Goal: Task Accomplishment & Management: Use online tool/utility

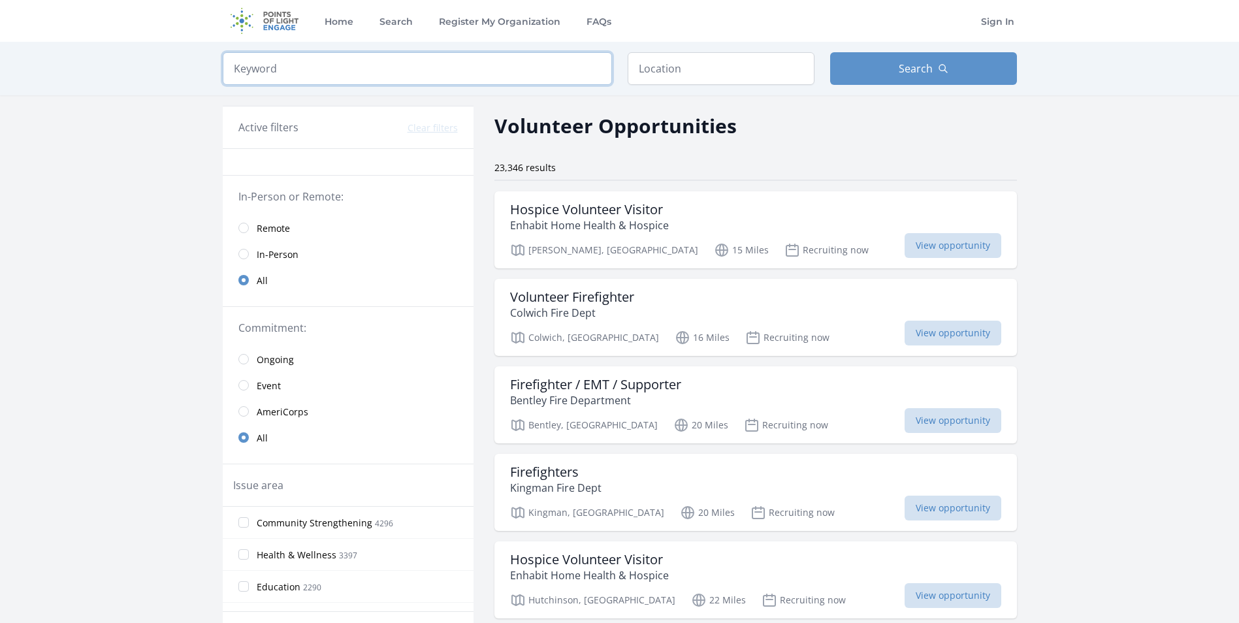
click at [437, 68] on input "search" at bounding box center [417, 68] width 389 height 33
type input "central food bank"
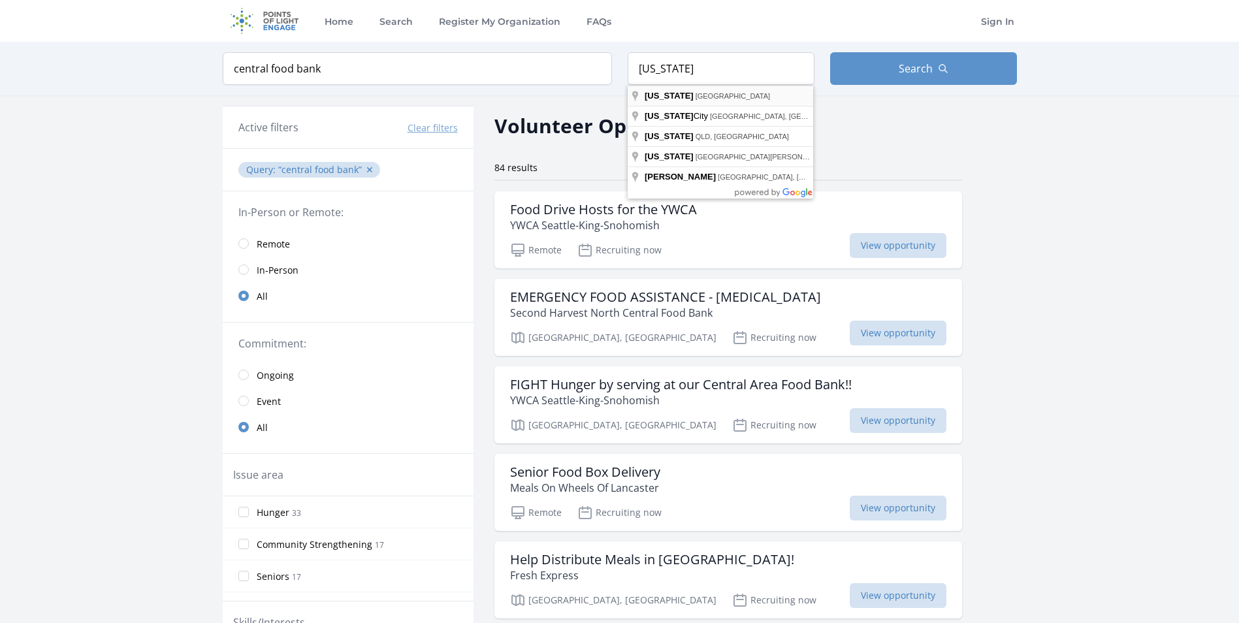
type input "[US_STATE], [GEOGRAPHIC_DATA]"
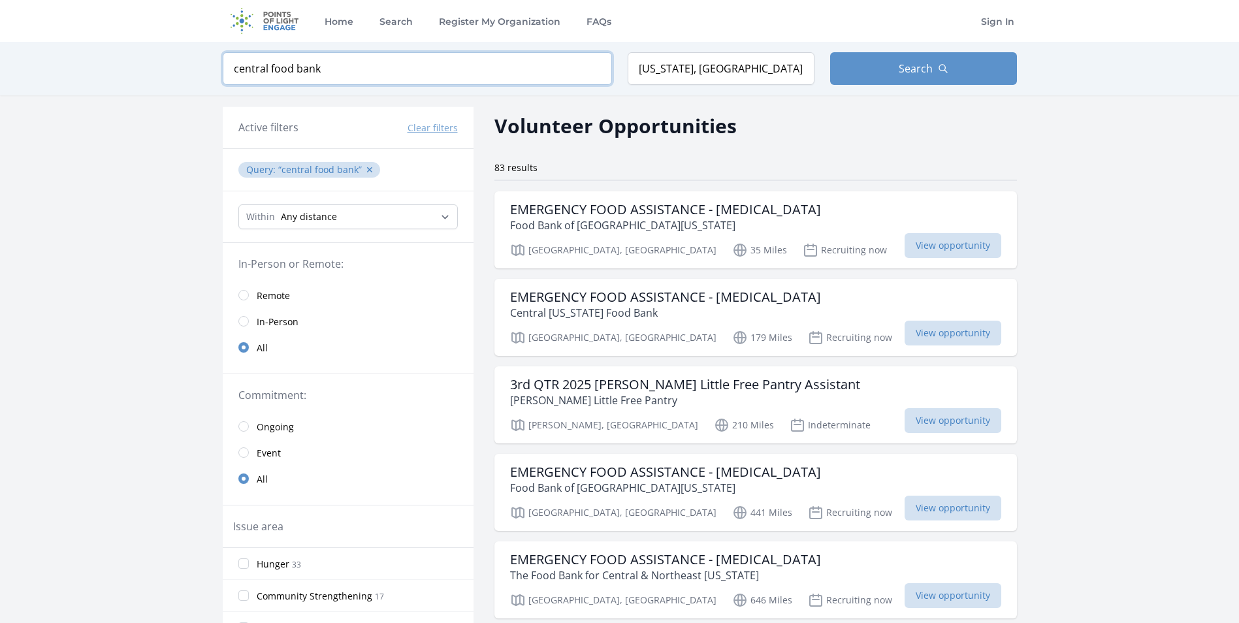
click at [304, 69] on input "central food bank" at bounding box center [417, 68] width 389 height 33
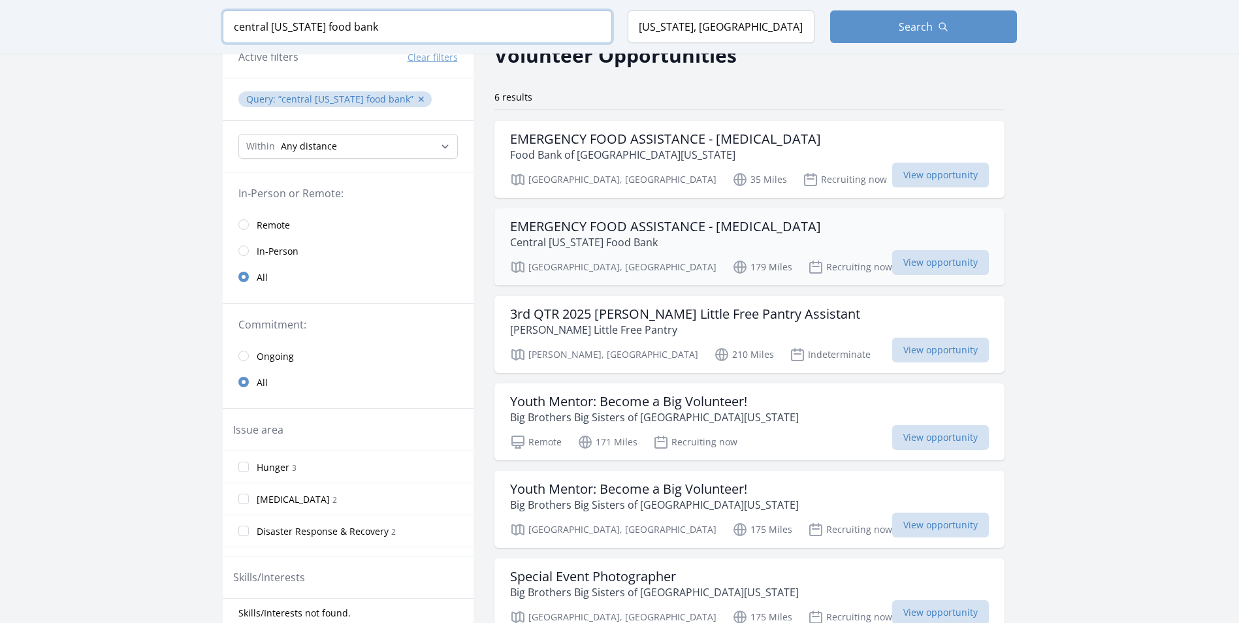
scroll to position [65, 0]
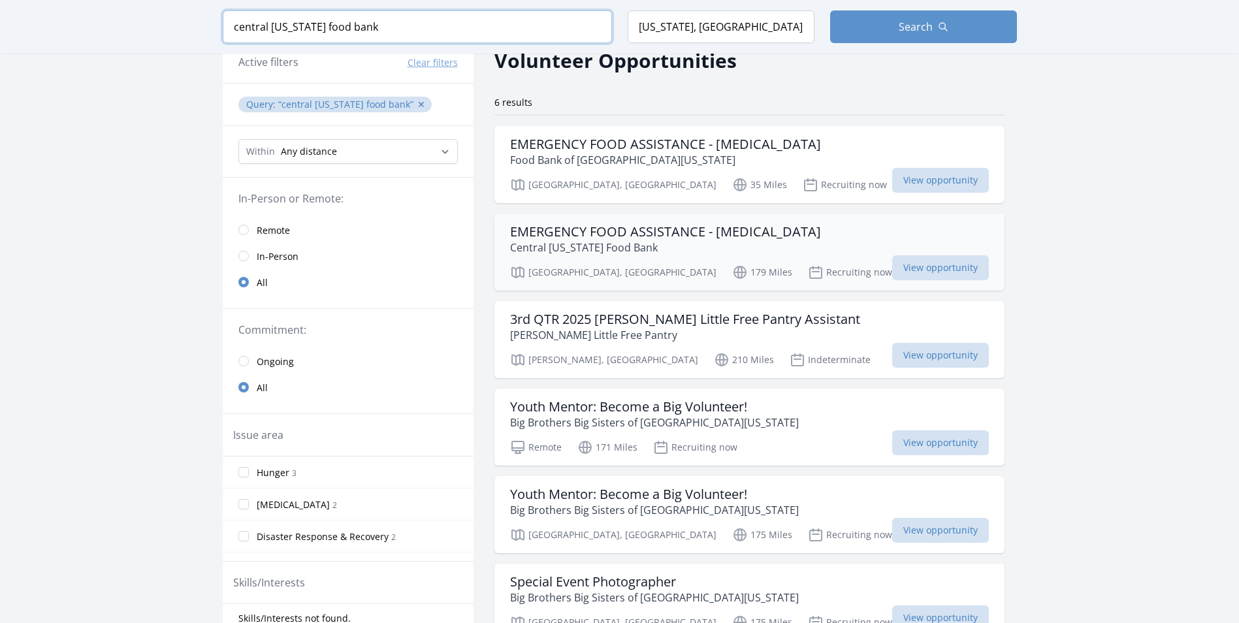
type input "central [US_STATE] food bank"
click at [606, 232] on h3 "EMERGENCY FOOD ASSISTANCE - [MEDICAL_DATA]" at bounding box center [665, 232] width 311 height 16
click at [644, 24] on input "[US_STATE], [GEOGRAPHIC_DATA]" at bounding box center [720, 26] width 187 height 33
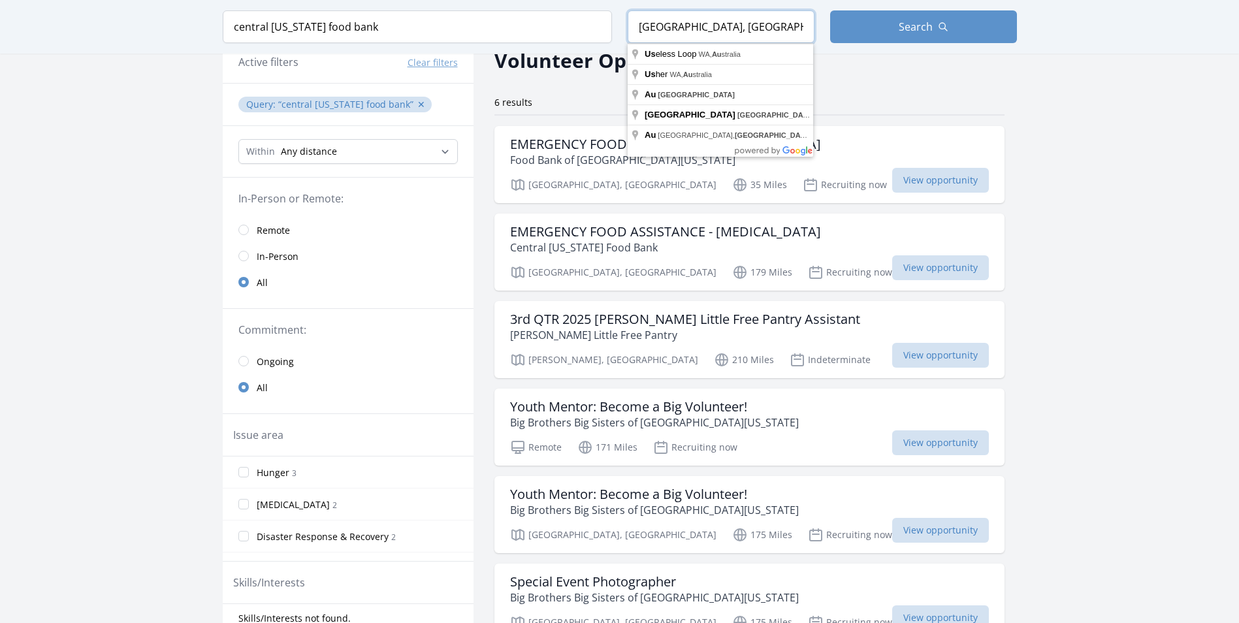
drag, startPoint x: 722, startPoint y: 33, endPoint x: 620, endPoint y: 33, distance: 102.5
click at [620, 33] on form "Keyword central [US_STATE] food bank Location [GEOGRAPHIC_DATA], [GEOGRAPHIC_DA…" at bounding box center [620, 26] width 794 height 33
type input "[GEOGRAPHIC_DATA], [GEOGRAPHIC_DATA], [GEOGRAPHIC_DATA]"
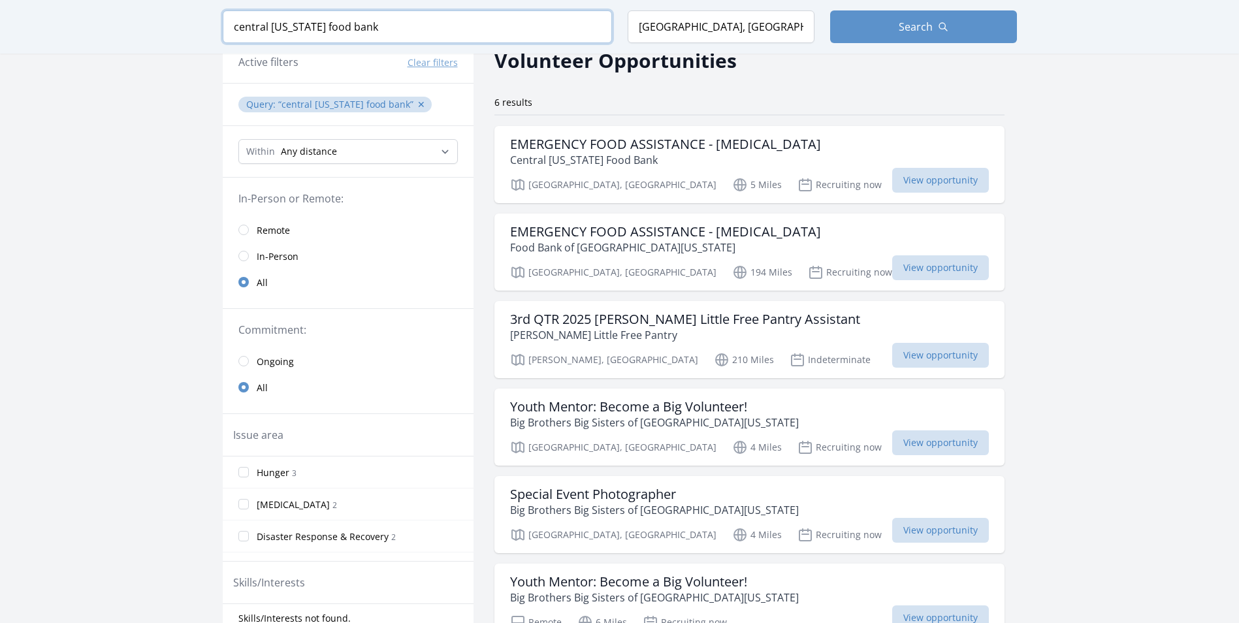
drag, startPoint x: 365, startPoint y: 30, endPoint x: 140, endPoint y: 14, distance: 225.2
click at [140, 14] on div "Keyword central [US_STATE] food bank Location [GEOGRAPHIC_DATA], [GEOGRAPHIC_DA…" at bounding box center [619, 27] width 1239 height 54
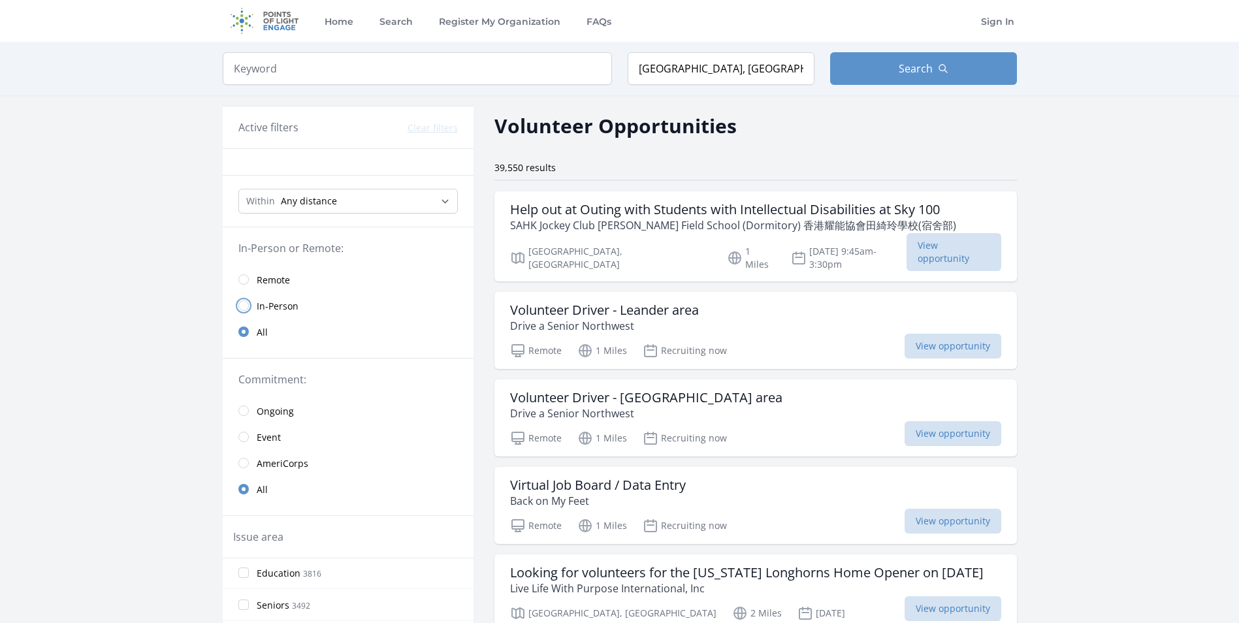
click at [240, 308] on input "radio" at bounding box center [243, 305] width 10 height 10
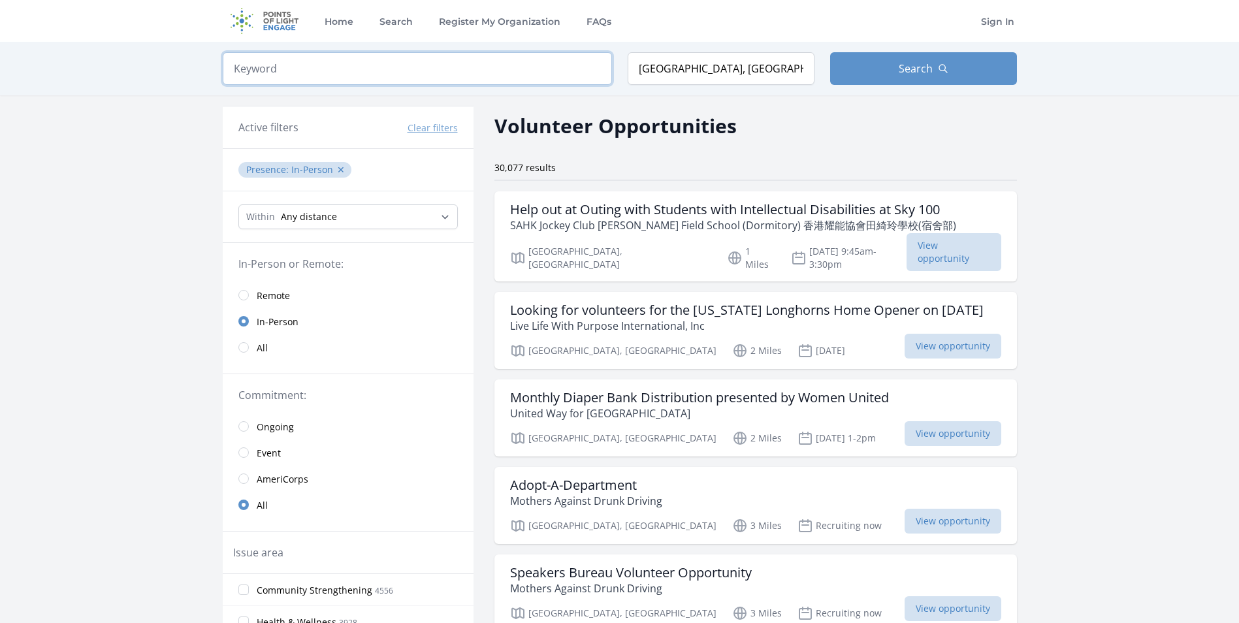
click at [370, 61] on input "search" at bounding box center [417, 68] width 389 height 33
type input "garden"
click button "submit" at bounding box center [0, 0] width 0 height 0
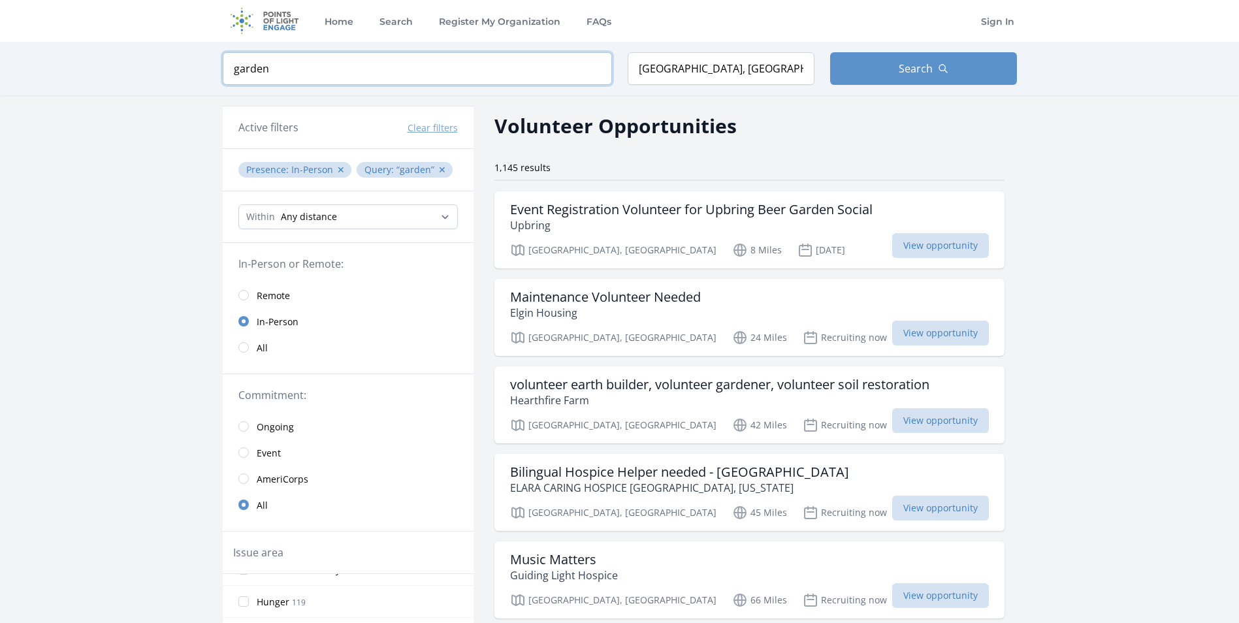
click at [325, 69] on input "garden" at bounding box center [417, 68] width 389 height 33
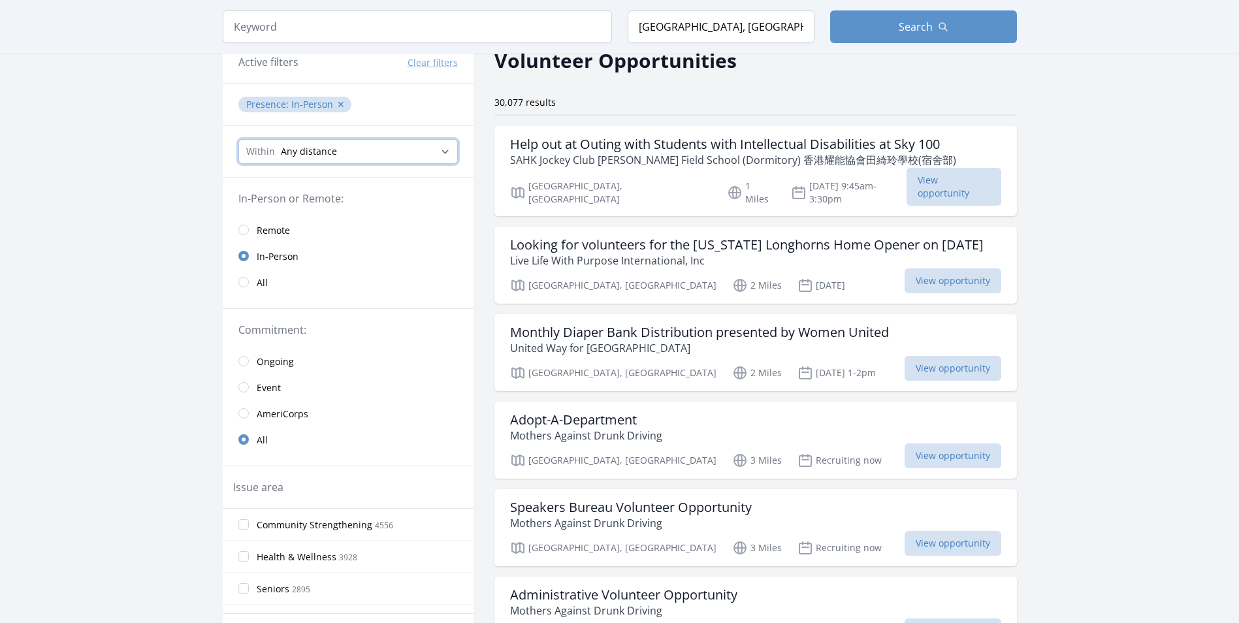
click at [396, 151] on select "Any distance , 5 Miles , 20 Miles , 50 Miles , 100 Miles" at bounding box center [347, 151] width 219 height 25
select select "32186"
click at [238, 139] on select "Any distance , 5 Miles , 20 Miles , 50 Miles , 100 Miles" at bounding box center [347, 151] width 219 height 25
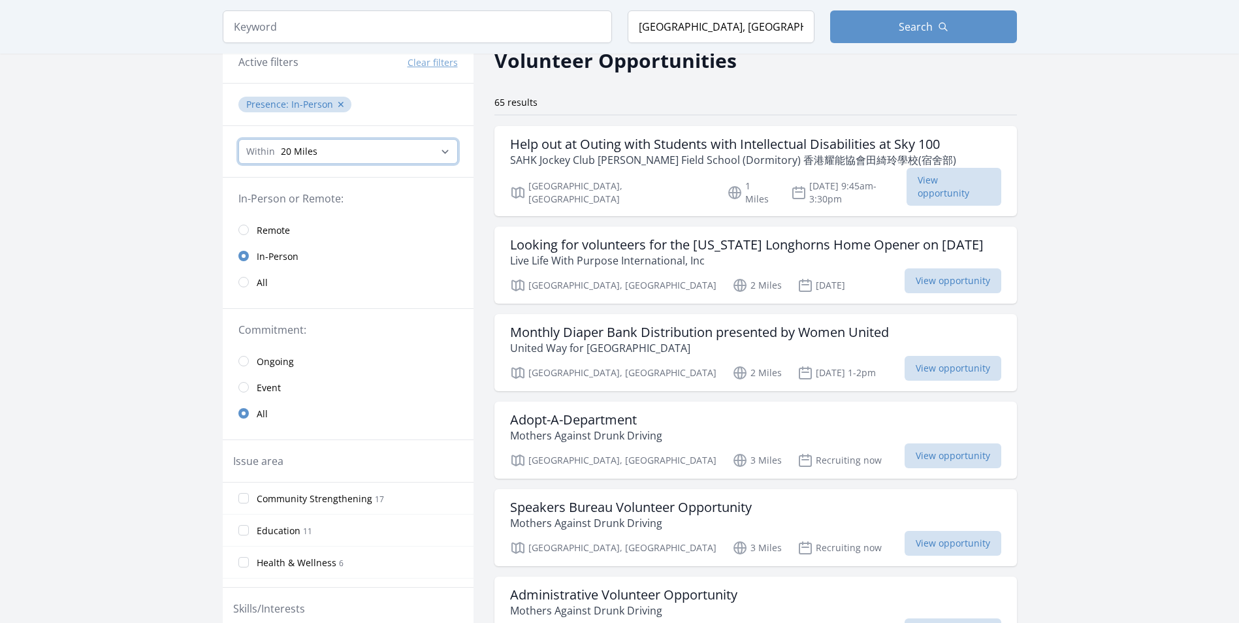
click at [422, 146] on select "Any distance , 5 Miles , 20 Miles , 50 Miles , 100 Miles" at bounding box center [347, 151] width 219 height 25
select select "80467"
click at [238, 139] on select "Any distance , 5 Miles , 20 Miles , 50 Miles , 100 Miles" at bounding box center [347, 151] width 219 height 25
click at [243, 530] on input "Environment 12" at bounding box center [243, 530] width 10 height 10
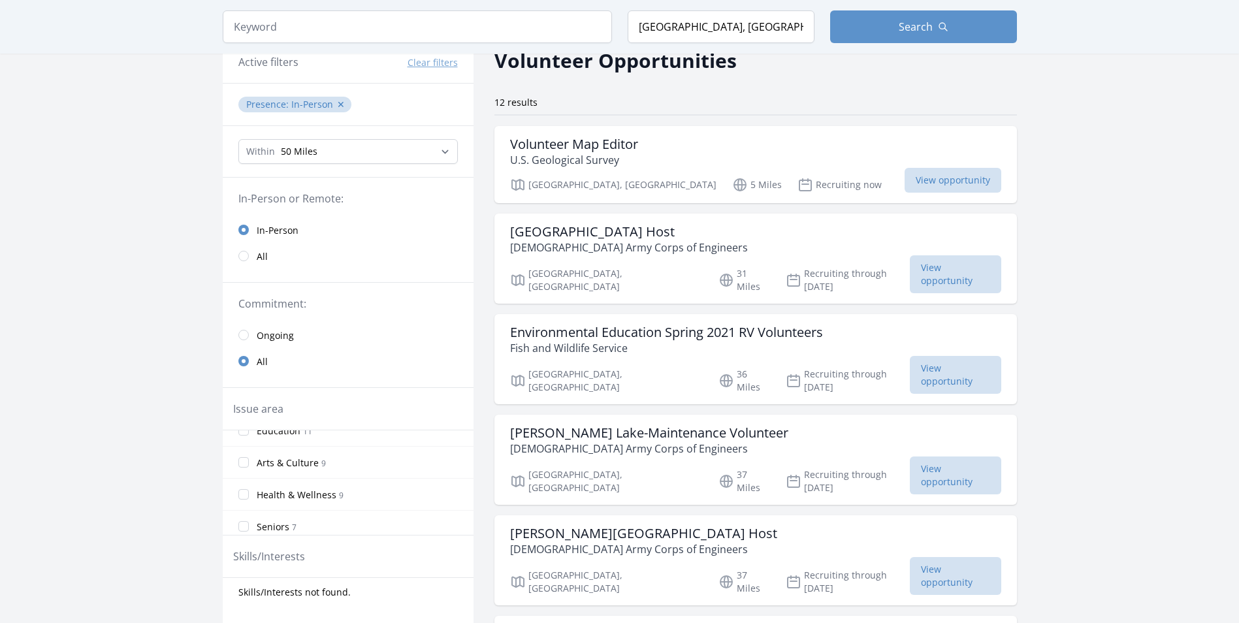
scroll to position [104, 0]
click at [240, 475] on label "Health & Wellness 9" at bounding box center [348, 469] width 251 height 26
click at [240, 475] on input "Health & Wellness 9" at bounding box center [243, 469] width 10 height 10
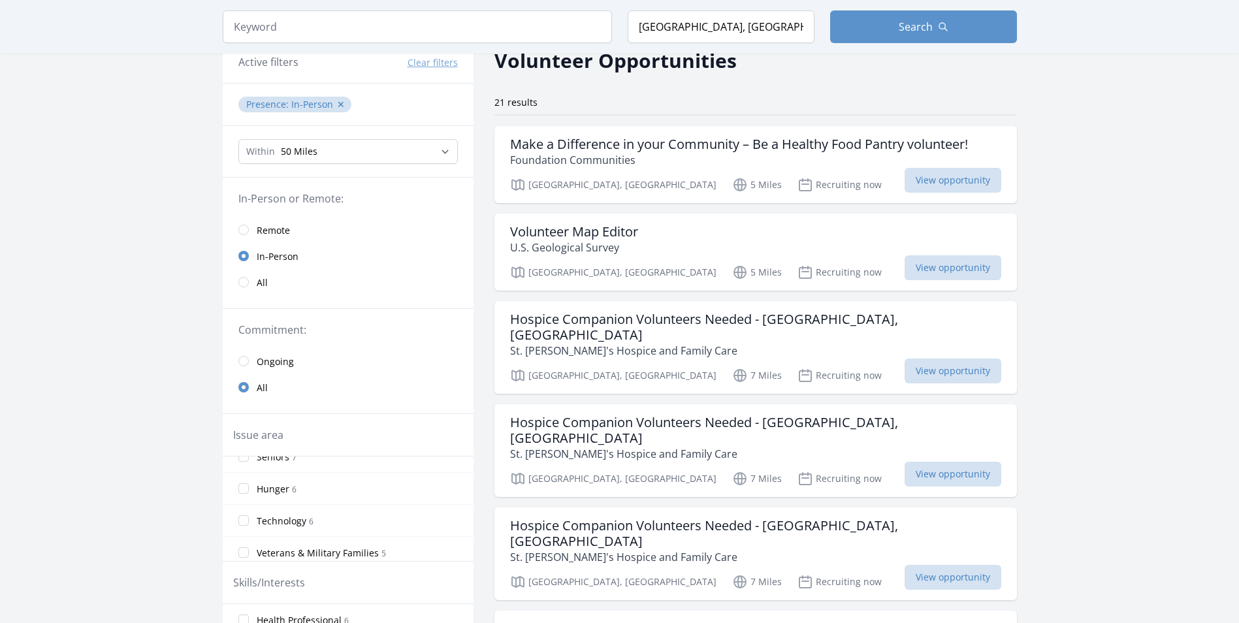
scroll to position [183, 0]
click at [244, 484] on input "Hunger 6" at bounding box center [243, 481] width 10 height 10
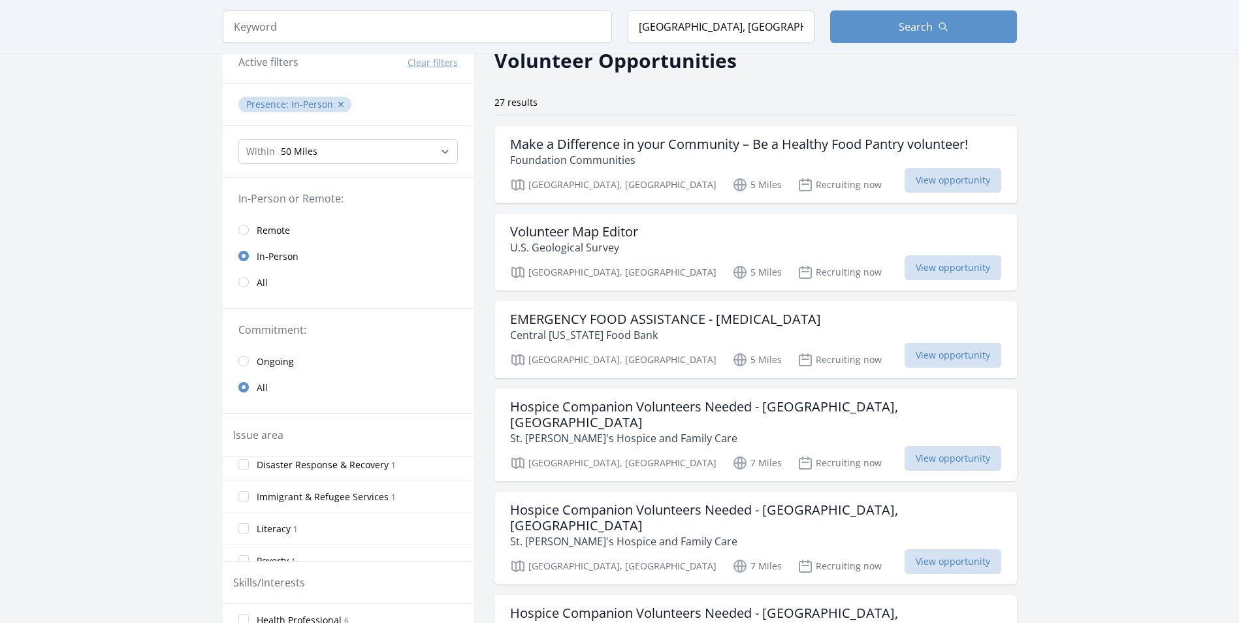
scroll to position [407, 0]
click at [242, 542] on input "Poverty 1" at bounding box center [243, 545] width 10 height 10
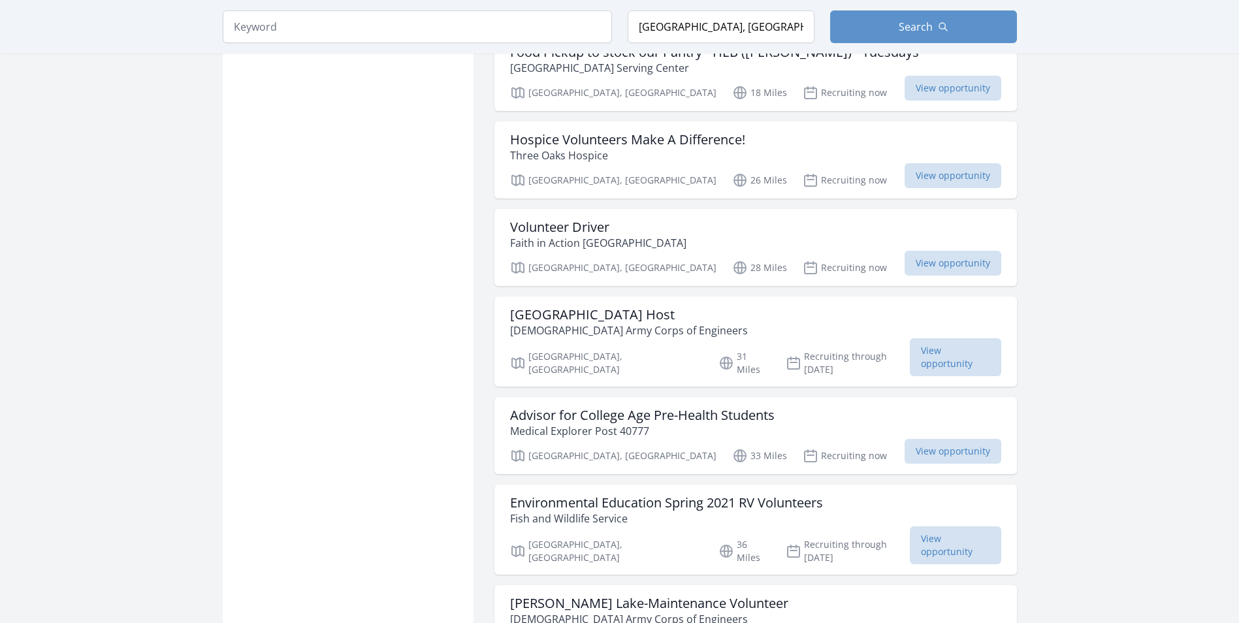
scroll to position [1502, 0]
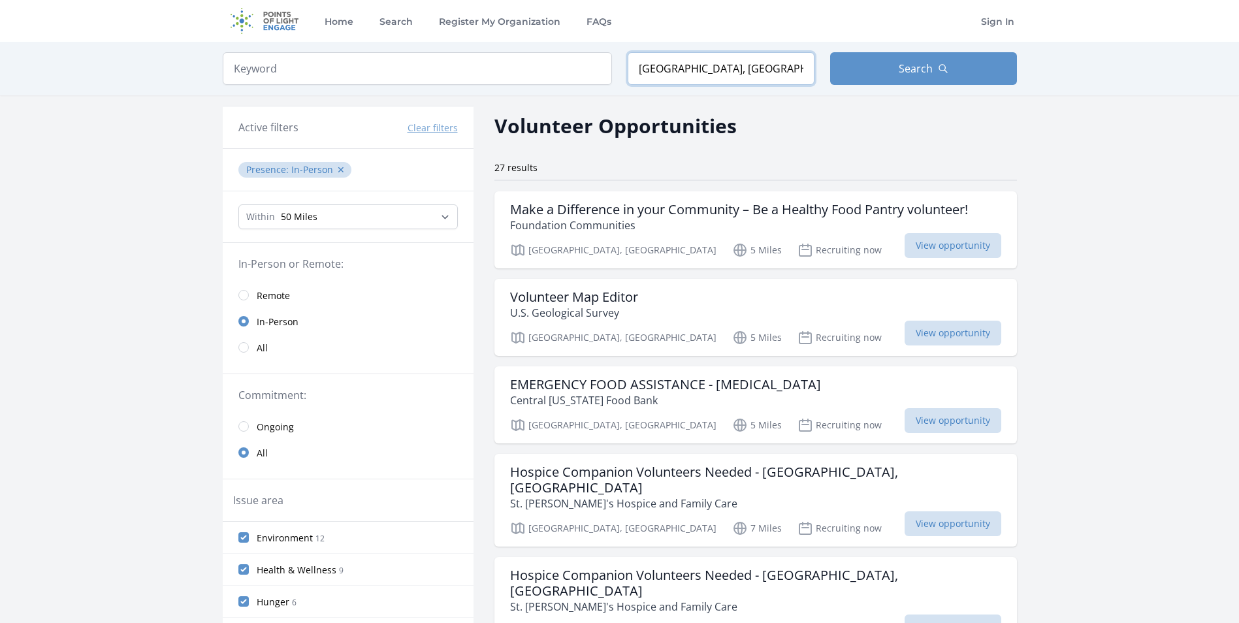
click at [663, 78] on input "[GEOGRAPHIC_DATA], [GEOGRAPHIC_DATA], [GEOGRAPHIC_DATA]" at bounding box center [720, 68] width 187 height 33
click at [660, 79] on input "[GEOGRAPHIC_DATA], [GEOGRAPHIC_DATA], [GEOGRAPHIC_DATA]" at bounding box center [720, 68] width 187 height 33
click at [648, 69] on input "[GEOGRAPHIC_DATA], [GEOGRAPHIC_DATA], [GEOGRAPHIC_DATA]" at bounding box center [720, 68] width 187 height 33
type input "[GEOGRAPHIC_DATA], [GEOGRAPHIC_DATA], [GEOGRAPHIC_DATA]"
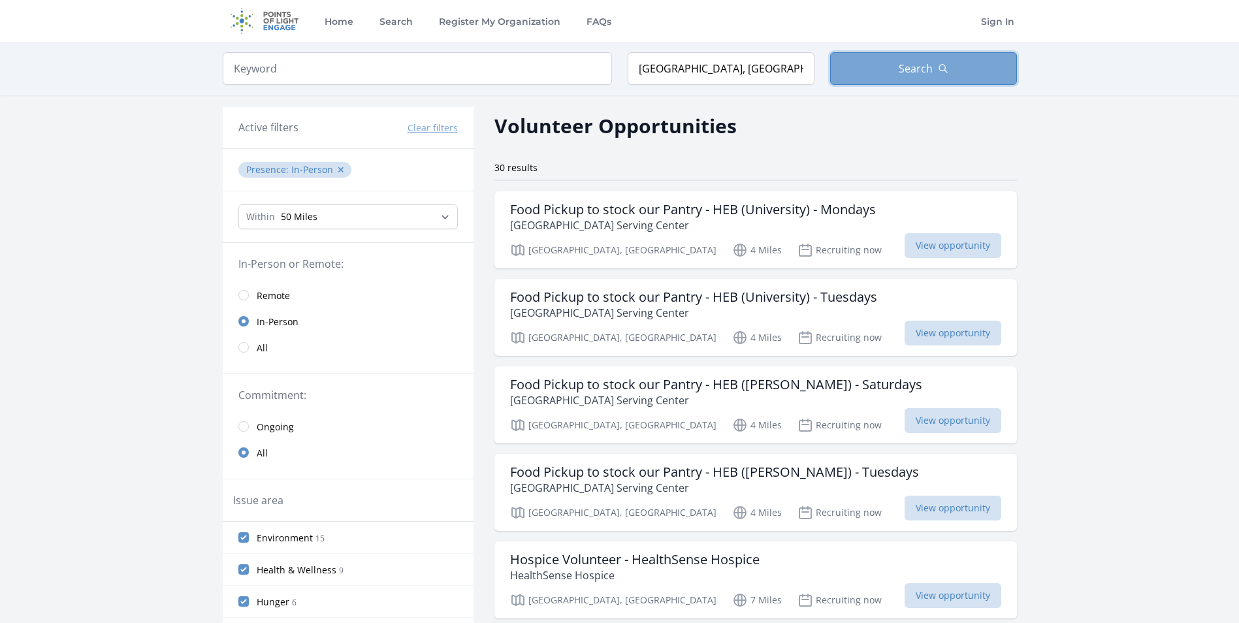
click at [868, 70] on button "Search" at bounding box center [923, 68] width 187 height 33
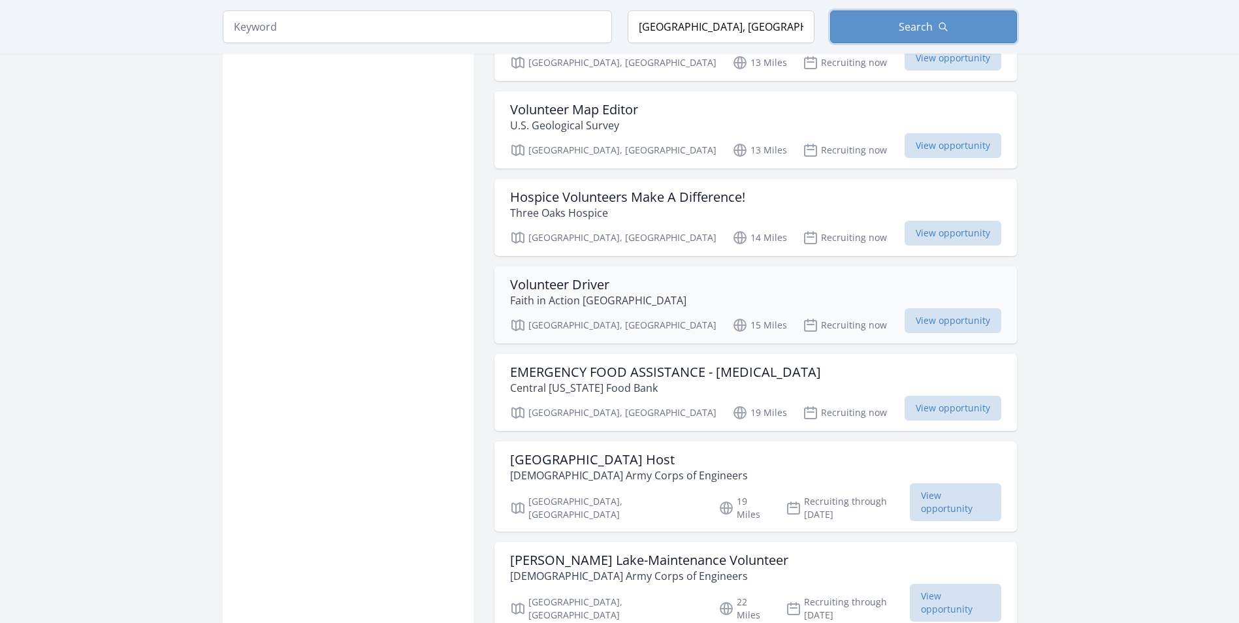
scroll to position [1175, 0]
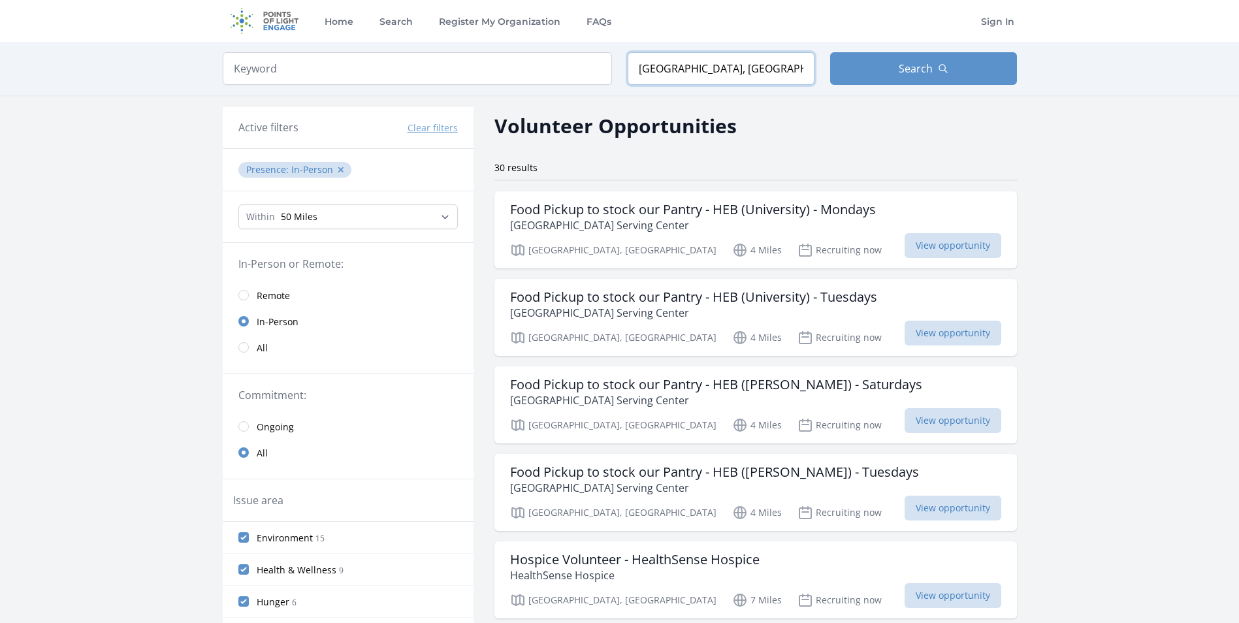
drag, startPoint x: 759, startPoint y: 69, endPoint x: 631, endPoint y: 50, distance: 128.8
click at [637, 66] on input "[GEOGRAPHIC_DATA], [GEOGRAPHIC_DATA], [GEOGRAPHIC_DATA]" at bounding box center [720, 68] width 187 height 33
click at [592, 62] on input "search" at bounding box center [417, 68] width 389 height 33
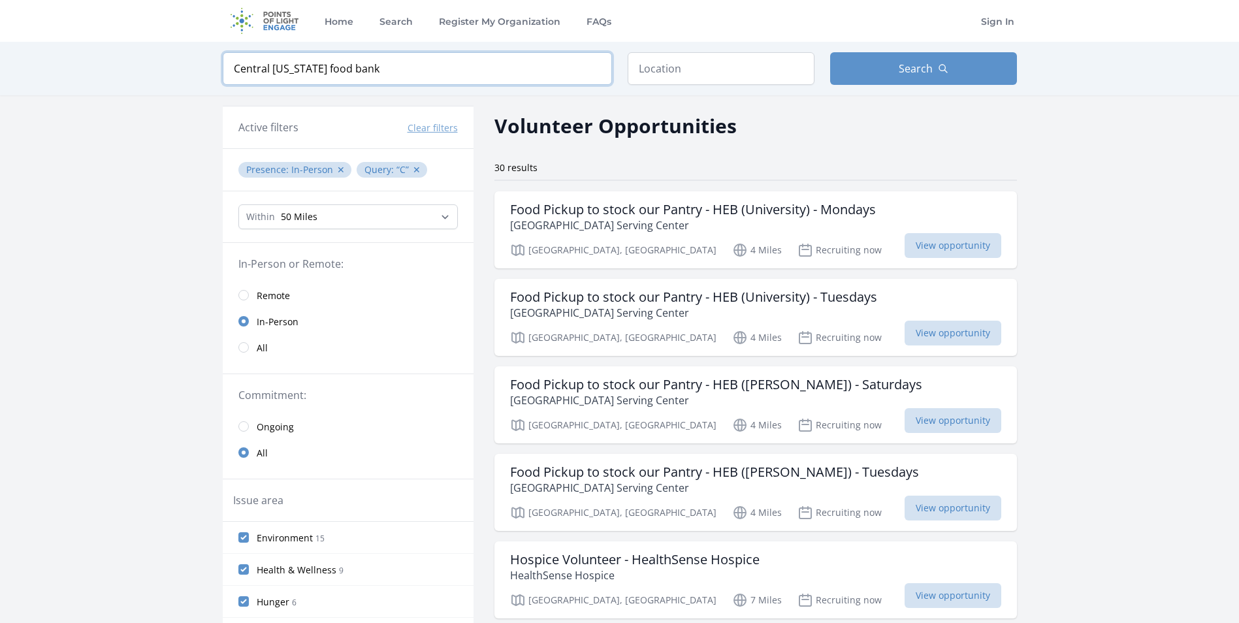
type input "Central [US_STATE] food bank"
click button "submit" at bounding box center [0, 0] width 0 height 0
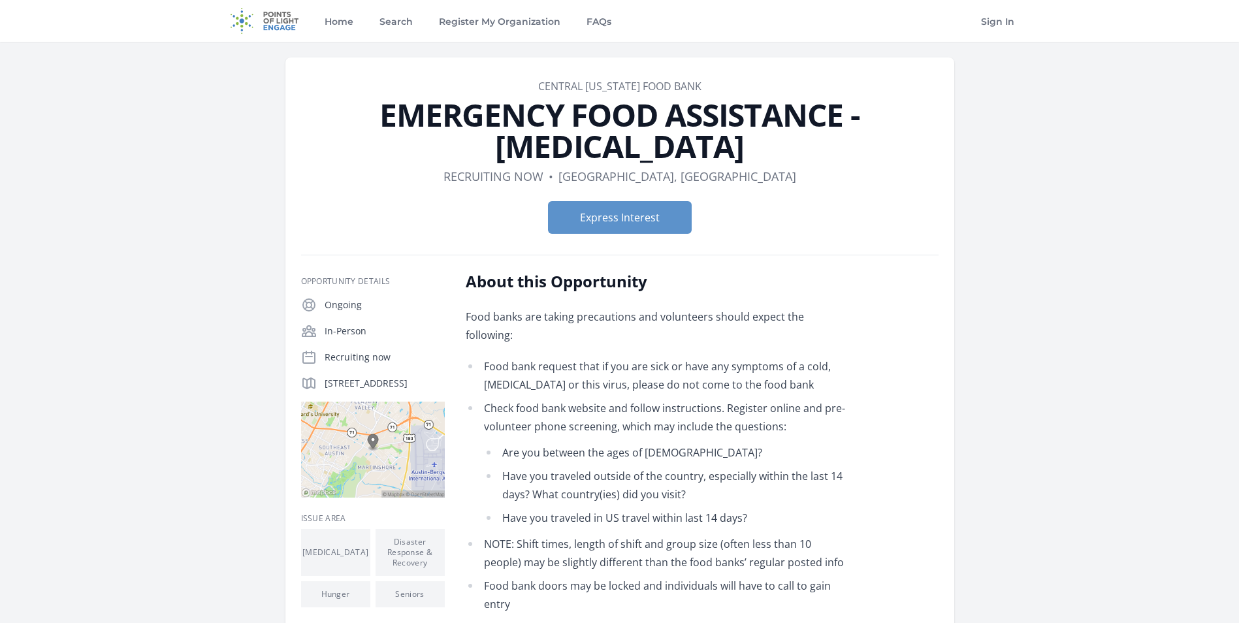
click at [695, 443] on li "Are you between the ages of 14-60?" at bounding box center [666, 452] width 364 height 18
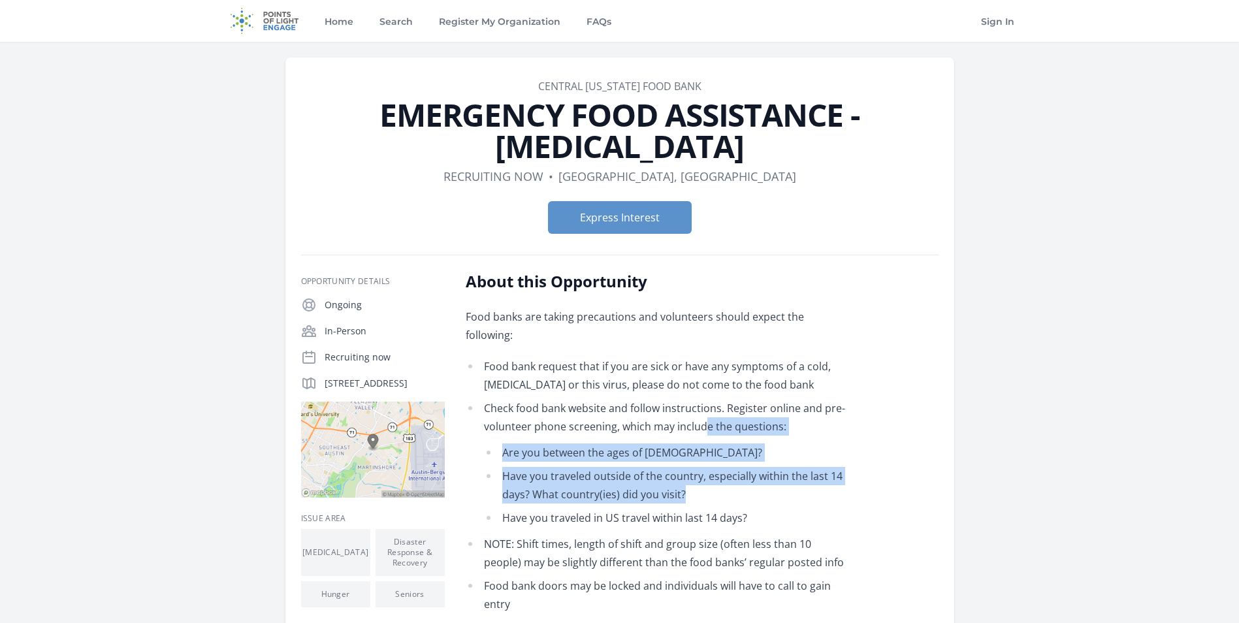
drag, startPoint x: 701, startPoint y: 370, endPoint x: 718, endPoint y: 445, distance: 77.5
click at [718, 445] on li "Check food bank website and follow instructions. Register online and pre-volunt…" at bounding box center [657, 463] width 382 height 128
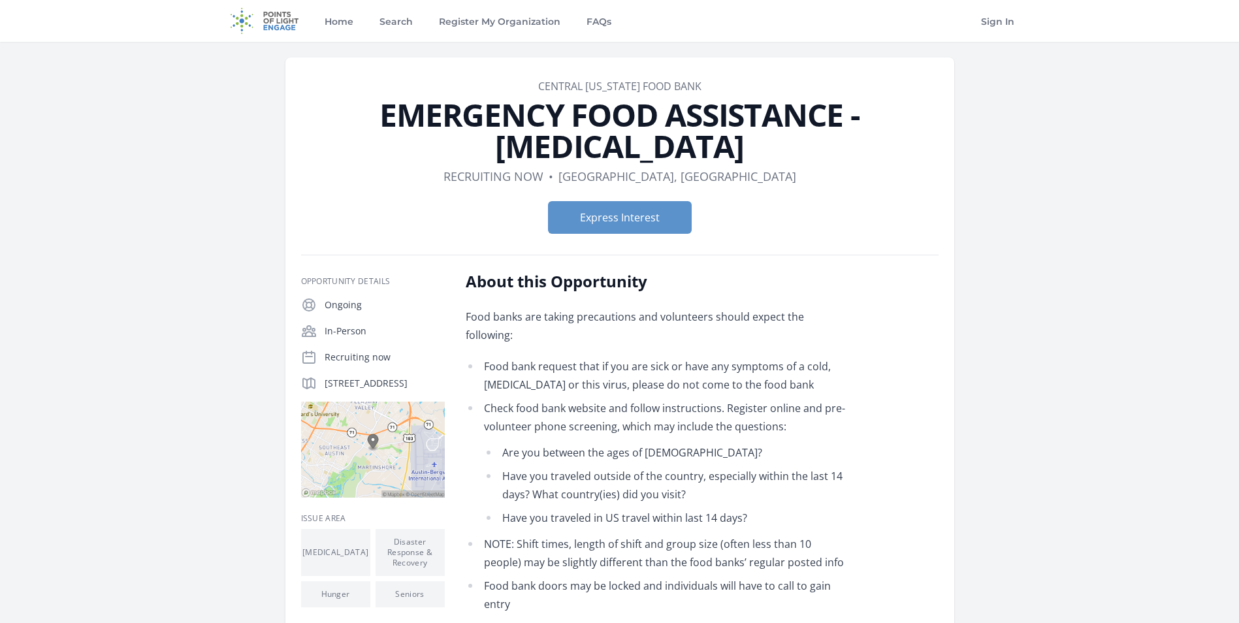
drag, startPoint x: 718, startPoint y: 445, endPoint x: 699, endPoint y: 333, distance: 113.9
click at [699, 357] on li "Food bank request that if you are sick or have any symptoms of a cold, flu or t…" at bounding box center [657, 375] width 382 height 37
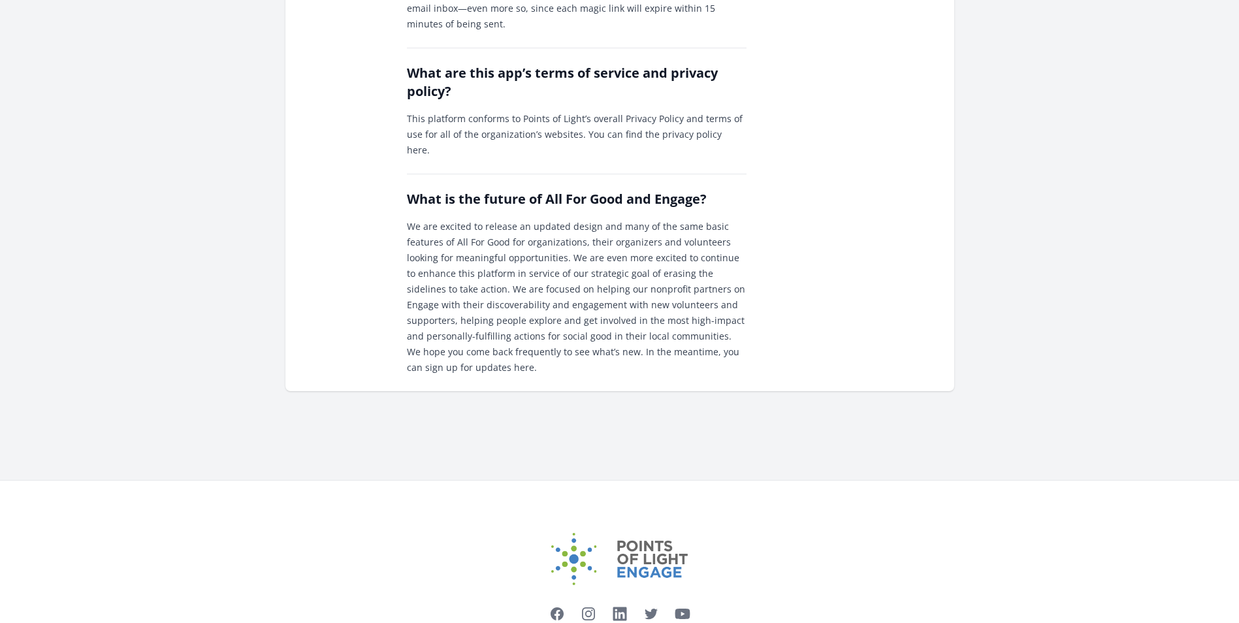
scroll to position [1622, 0]
